Goal: Task Accomplishment & Management: Manage account settings

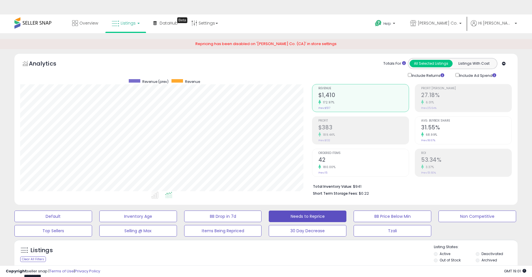
select select "**"
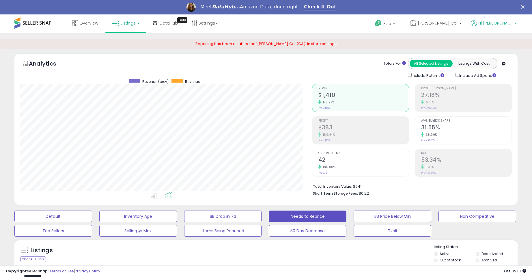
scroll to position [118, 292]
click at [207, 25] on link "Settings" at bounding box center [204, 22] width 35 height 17
click at [213, 44] on link "Store settings" at bounding box center [206, 43] width 26 height 5
